Goal: Information Seeking & Learning: Learn about a topic

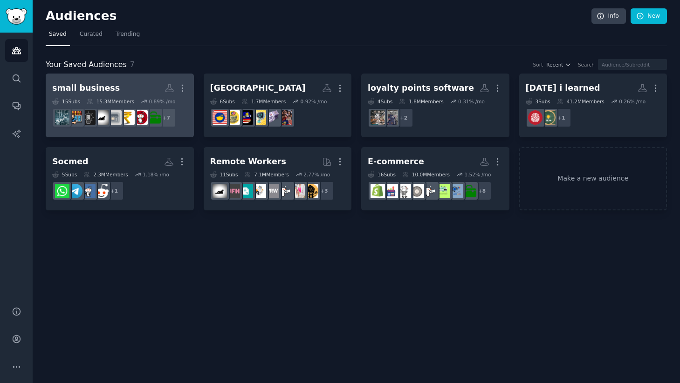
click at [109, 87] on h2 "small business More" at bounding box center [119, 88] width 135 height 16
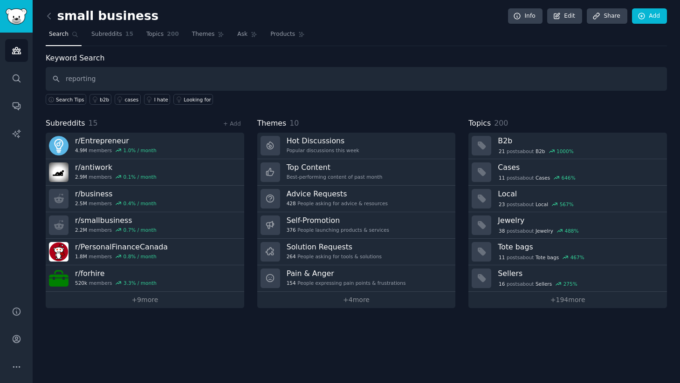
type input "reporting"
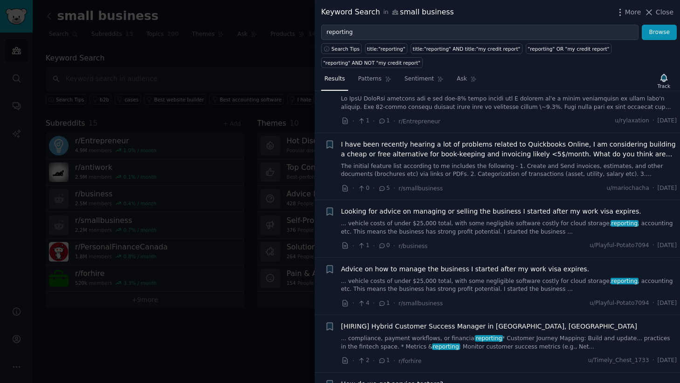
scroll to position [91, 0]
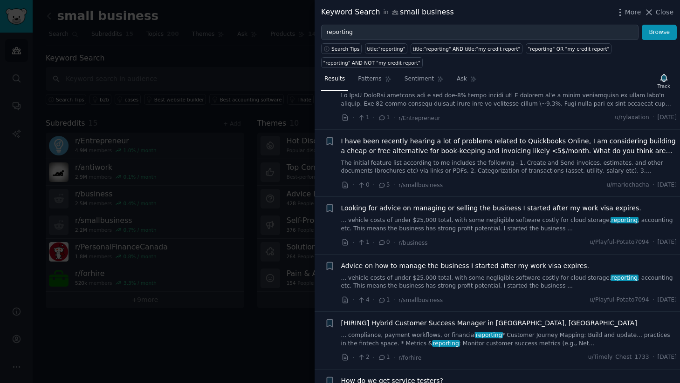
click at [466, 141] on span "I have been recently hearing a lot of problems related to Quickbooks Online, I …" at bounding box center [509, 147] width 336 height 20
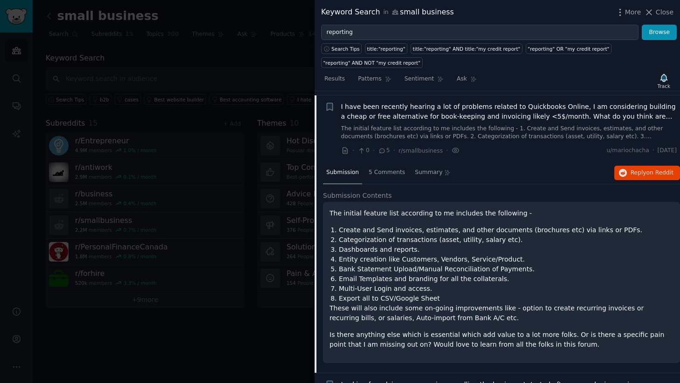
scroll to position [130, 0]
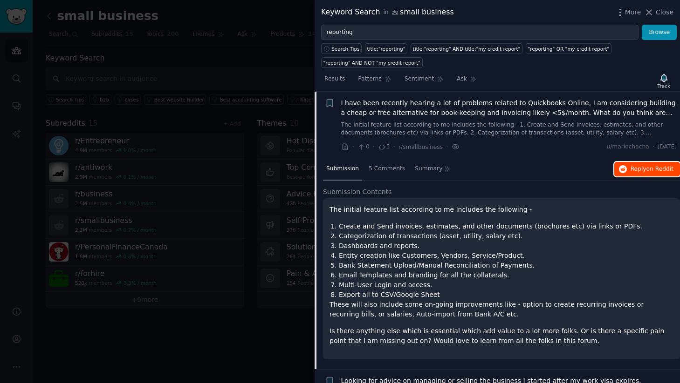
click at [632, 168] on span "Reply on Reddit" at bounding box center [651, 169] width 43 height 8
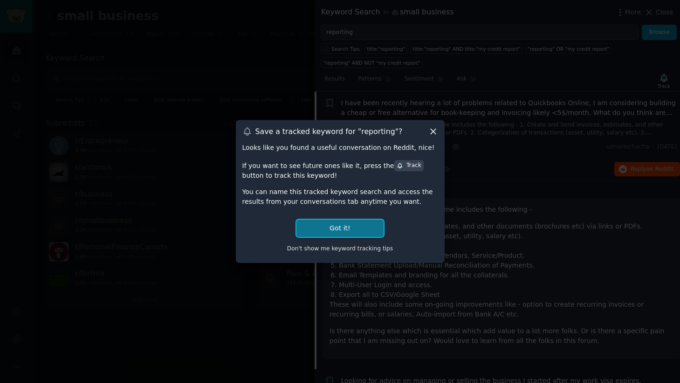
click at [351, 236] on button "Got it!" at bounding box center [339, 228] width 87 height 17
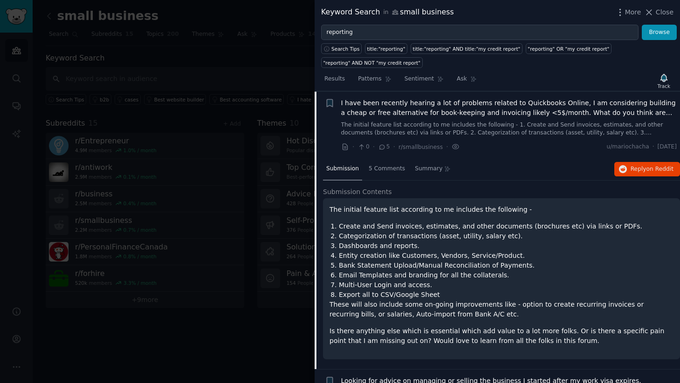
click at [534, 98] on span "I have been recently hearing a lot of problems related to Quickbooks Online, I …" at bounding box center [509, 108] width 336 height 20
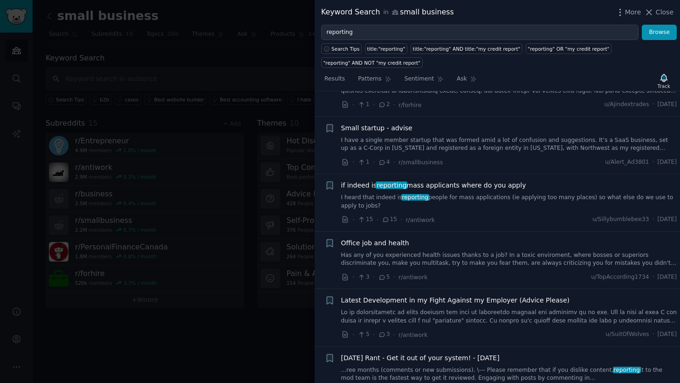
scroll to position [2379, 0]
click at [267, 246] on div at bounding box center [340, 191] width 680 height 383
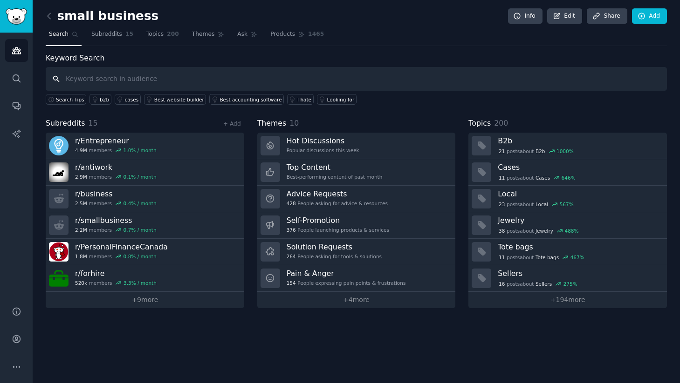
click at [111, 82] on input "text" at bounding box center [356, 79] width 621 height 24
click at [12, 81] on icon "Sidebar" at bounding box center [17, 79] width 10 height 10
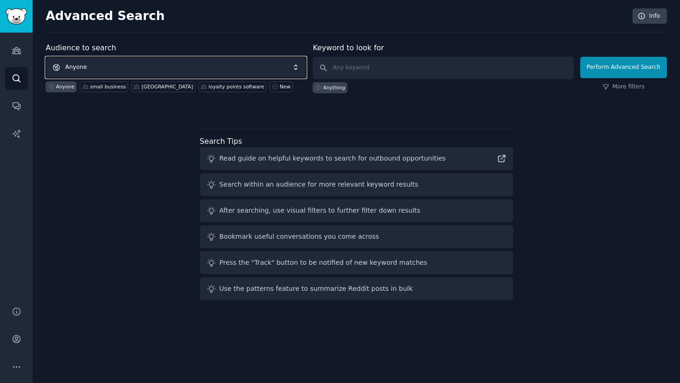
click at [120, 68] on span "Anyone" at bounding box center [176, 67] width 260 height 21
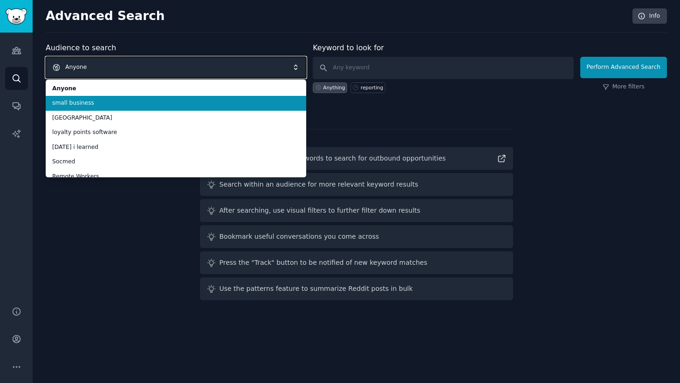
click at [126, 67] on span "Anyone" at bounding box center [176, 67] width 260 height 21
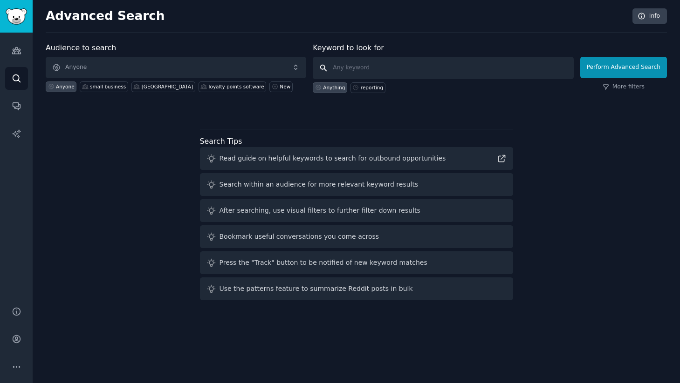
click at [340, 64] on input "text" at bounding box center [443, 68] width 260 height 22
type input "shopify reporting"
click button "Perform Advanced Search" at bounding box center [623, 67] width 87 height 21
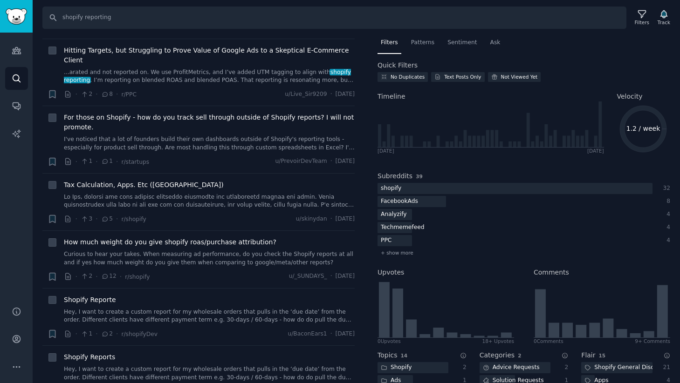
scroll to position [738, 0]
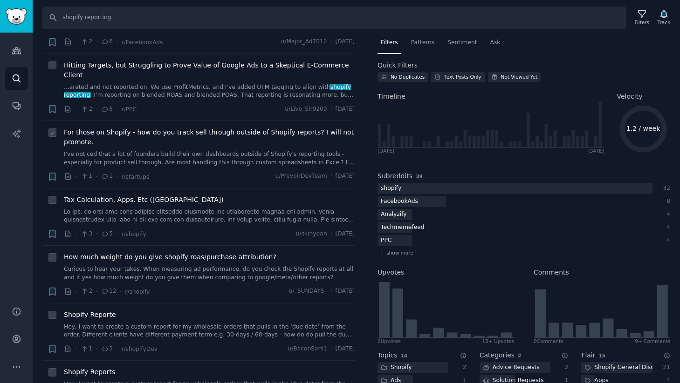
click at [205, 161] on link "I've noticed that a lot of founders build their own dashboards outside of Shopi…" at bounding box center [209, 158] width 291 height 16
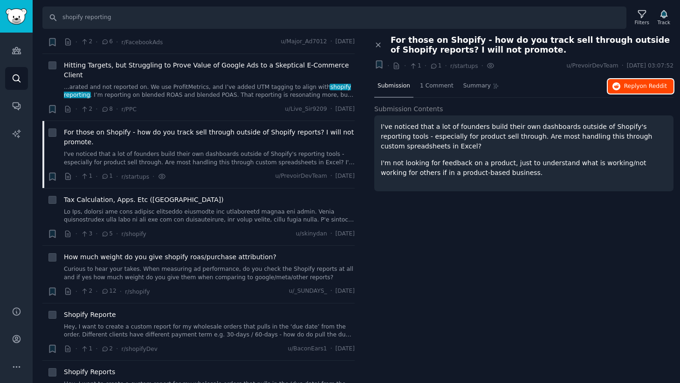
click at [635, 85] on span "Reply on Reddit" at bounding box center [645, 86] width 43 height 8
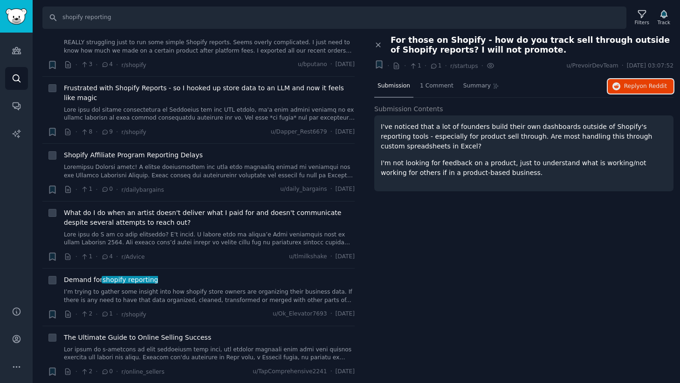
scroll to position [1835, 0]
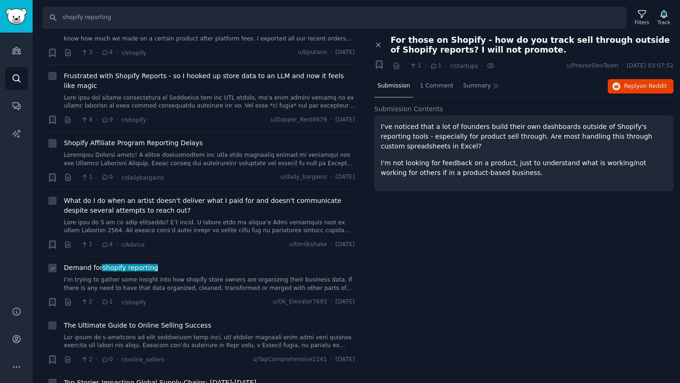
click at [232, 276] on link "I’m trying to gather some insight into how shopify store owners are organizing …" at bounding box center [209, 284] width 291 height 16
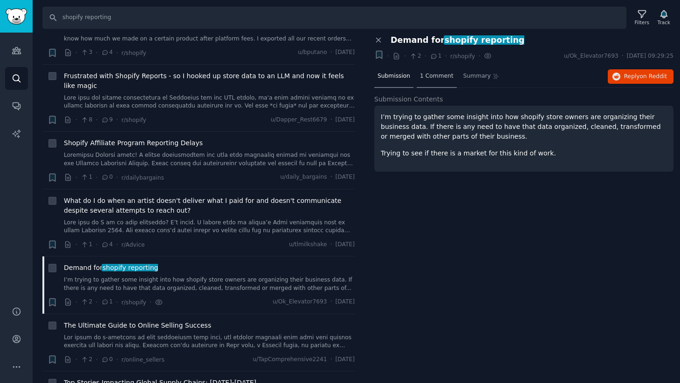
click at [437, 70] on div "1 Comment" at bounding box center [437, 77] width 40 height 22
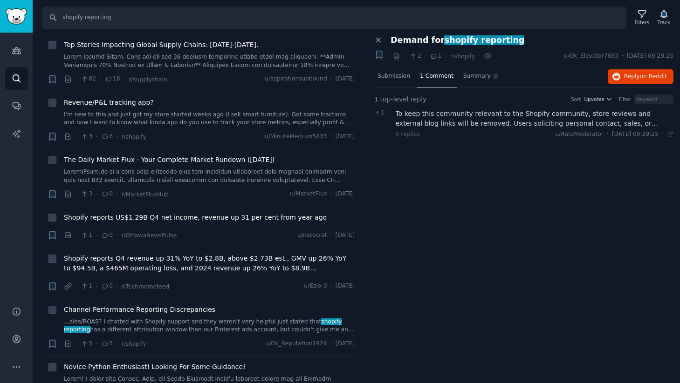
scroll to position [2175, 0]
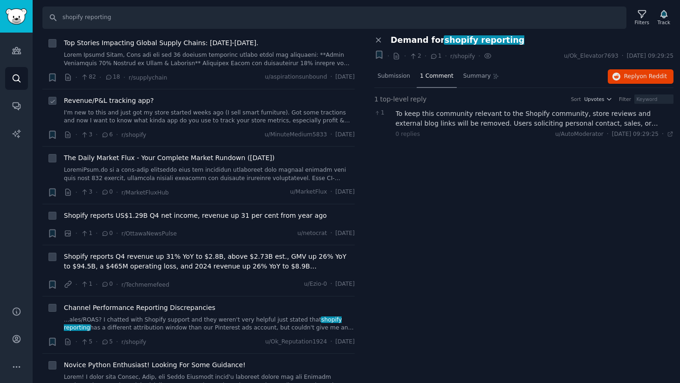
click at [193, 109] on link "I'm new to this and just got my store started weeks ago (I sell smart furniture…" at bounding box center [209, 117] width 291 height 16
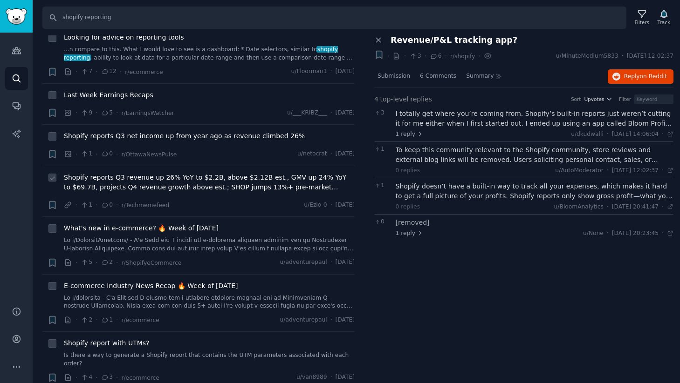
scroll to position [2856, 0]
